Goal: Transaction & Acquisition: Purchase product/service

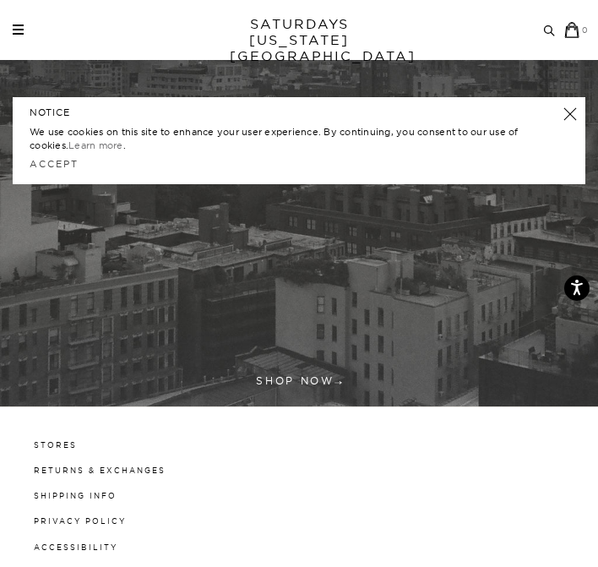
scroll to position [751, 0]
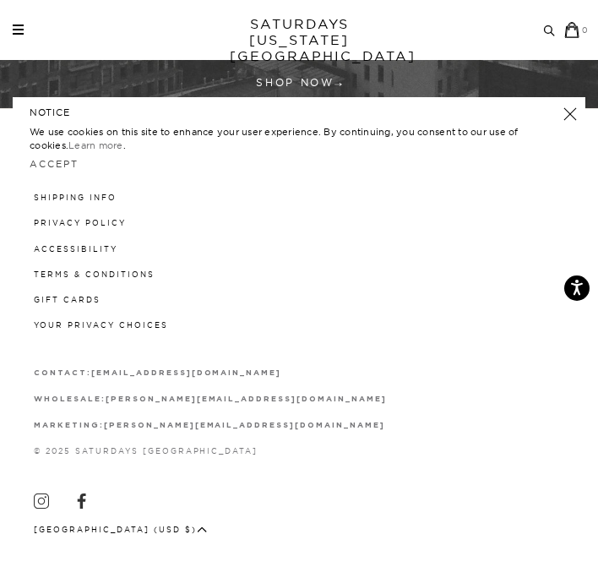
click at [21, 29] on span at bounding box center [18, 30] width 11 height 2
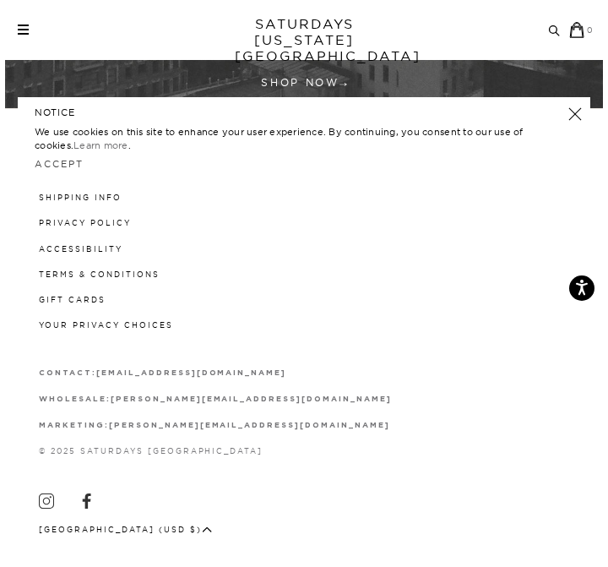
scroll to position [0, 0]
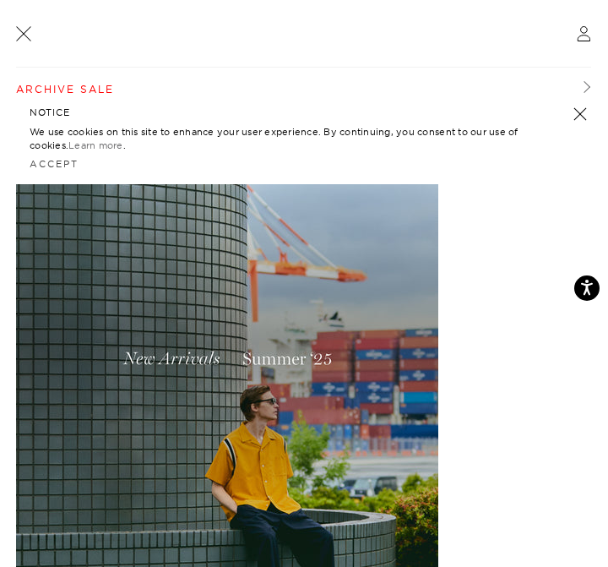
click at [68, 90] on link "Archive Sale" at bounding box center [303, 90] width 575 height 44
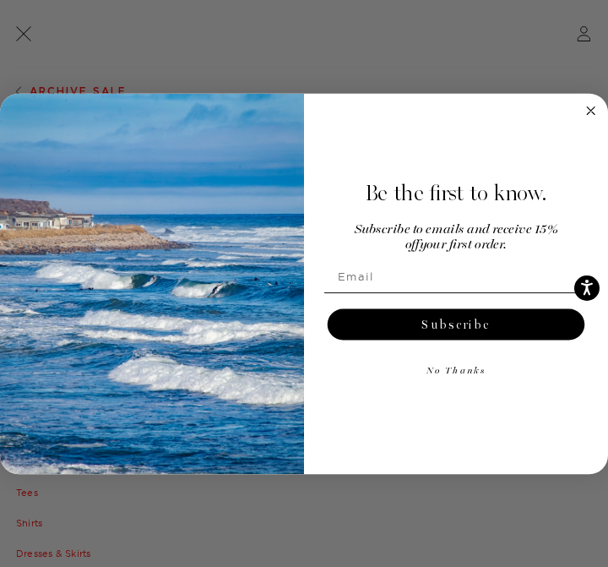
click at [587, 112] on circle "Close dialog" at bounding box center [591, 110] width 18 height 18
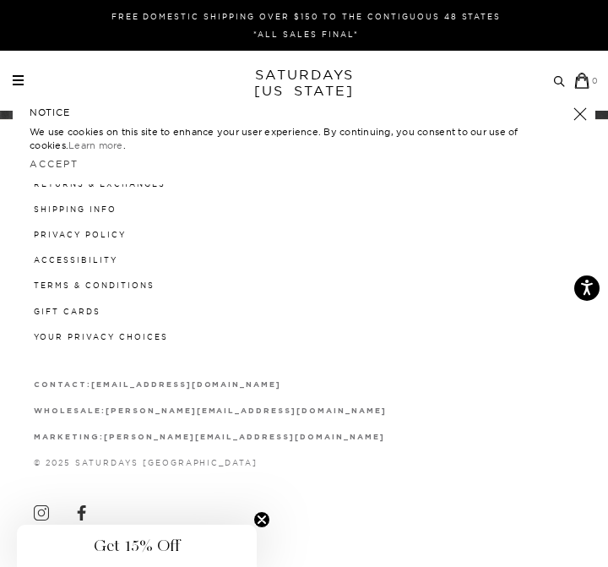
click at [28, 60] on div "Archive Sale Men's Tees Shirts Shorts Swim Knitwear Pants Sweats Women's" at bounding box center [304, 81] width 608 height 60
click at [19, 70] on div "Archive Sale Men's Tees Shirts Shorts Swim Knitwear Pants Sweats Women's" at bounding box center [304, 81] width 608 height 60
click at [23, 90] on div "Archive Sale Men's Tees Shirts Shorts Swim Knitwear Pants Sweats Women's" at bounding box center [304, 81] width 608 height 60
click at [18, 81] on span at bounding box center [18, 80] width 11 height 2
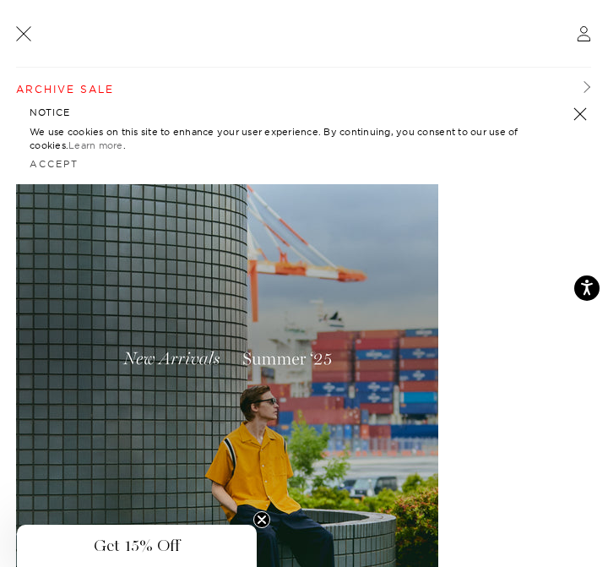
click at [75, 92] on link "Archive Sale" at bounding box center [303, 90] width 575 height 44
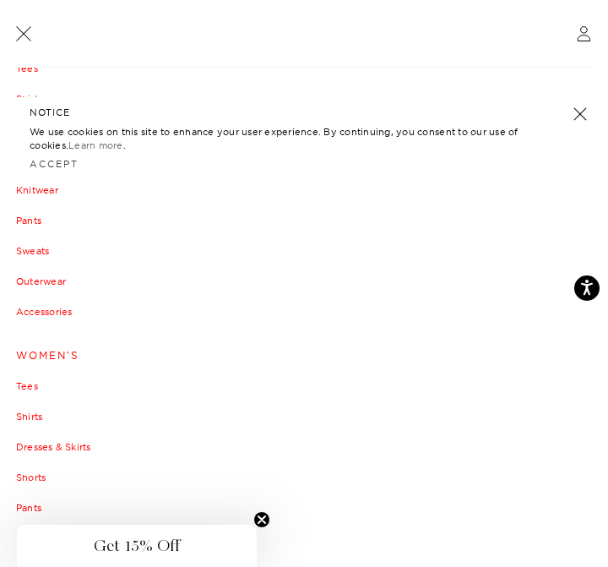
scroll to position [135, 0]
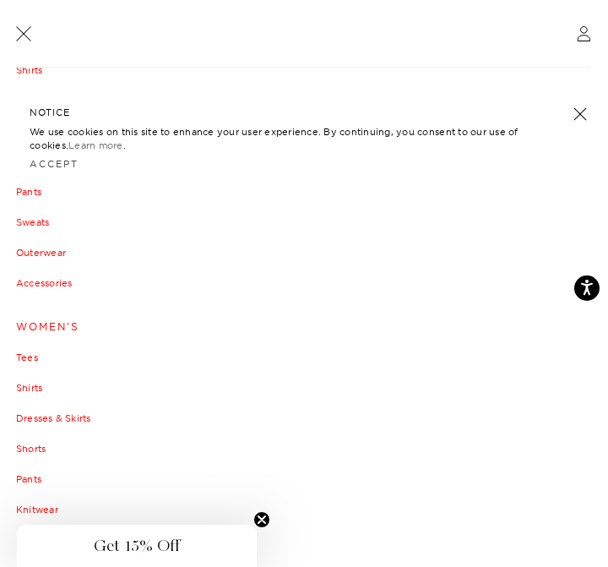
click at [40, 417] on link "Dresses & Skirts" at bounding box center [304, 418] width 576 height 10
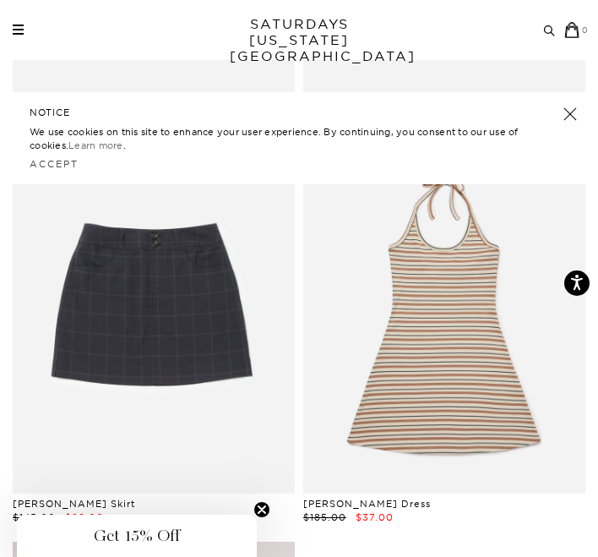
scroll to position [433, 0]
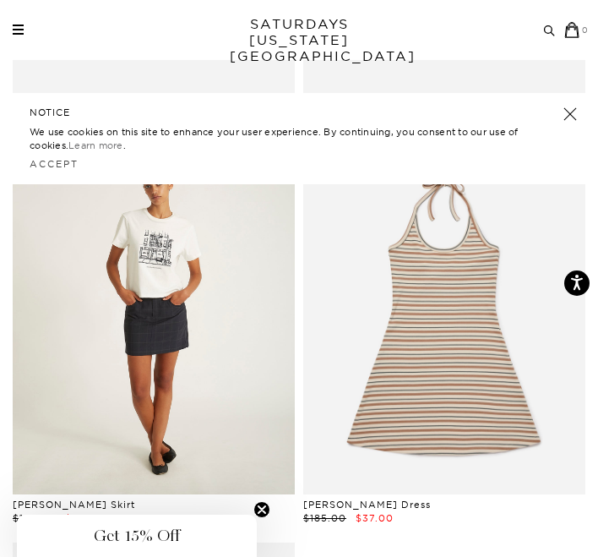
click at [137, 256] on link at bounding box center [154, 317] width 282 height 353
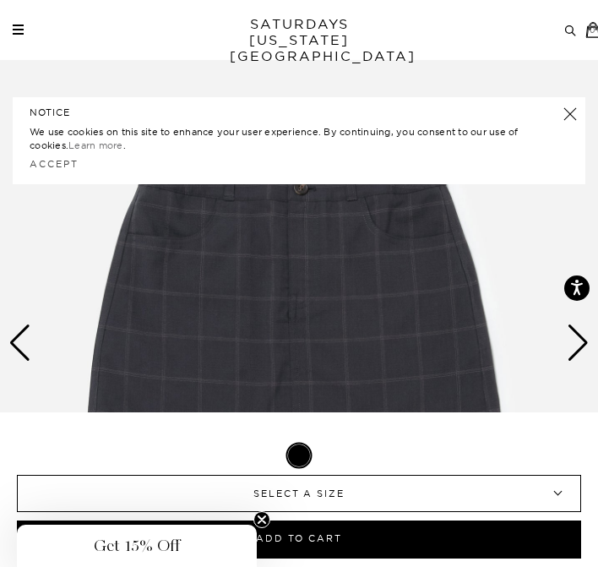
scroll to position [134, 0]
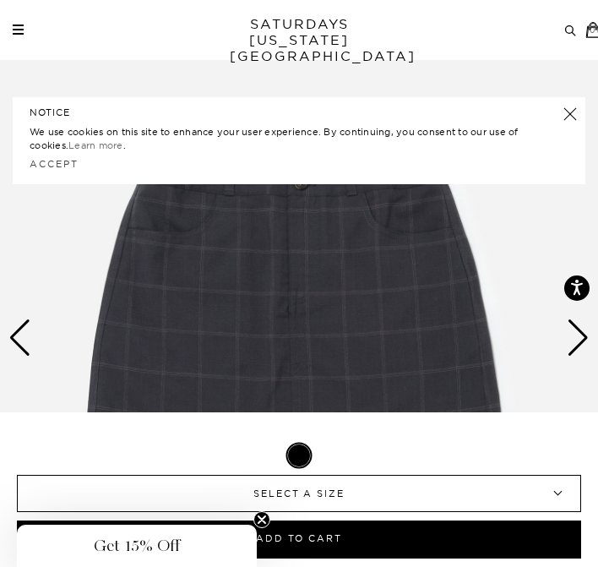
click at [570, 352] on div "Next slide" at bounding box center [578, 337] width 23 height 37
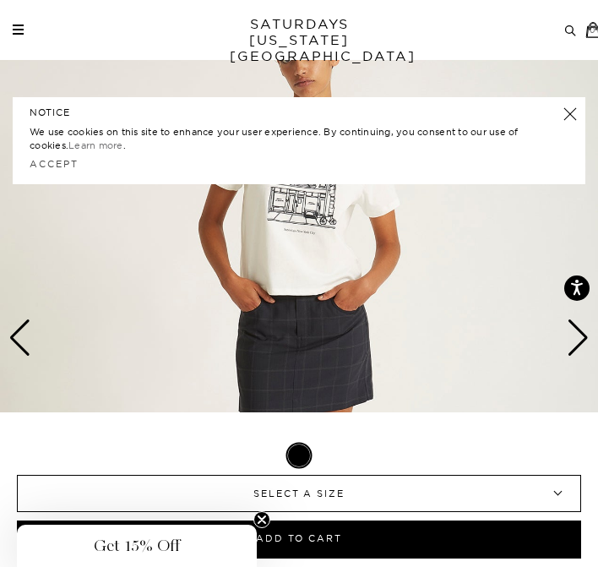
click at [570, 351] on div "Next slide" at bounding box center [578, 337] width 23 height 37
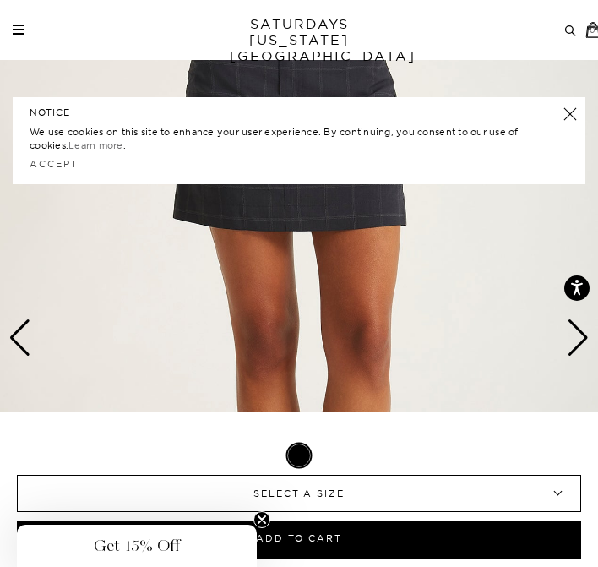
click at [570, 351] on div "Next slide" at bounding box center [578, 337] width 23 height 37
